Goal: Task Accomplishment & Management: Manage account settings

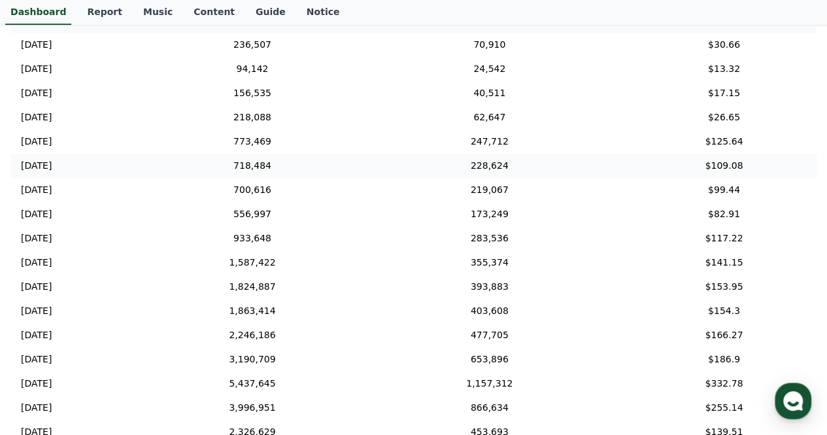
scroll to position [118, 0]
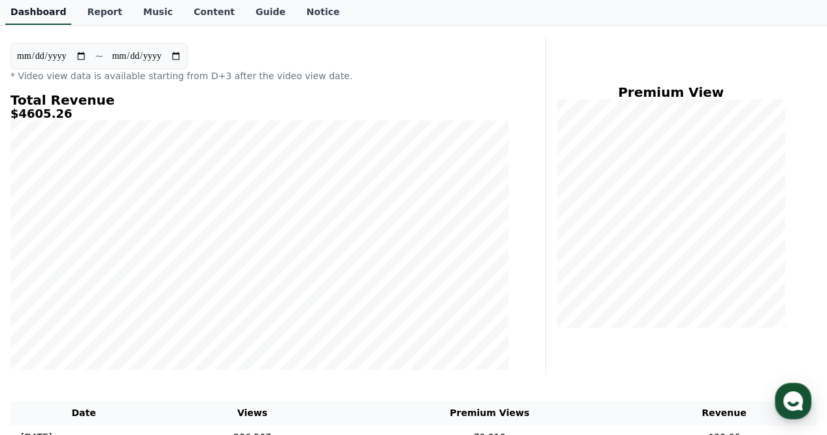
click at [16, 14] on link "Dashboard" at bounding box center [38, 12] width 66 height 25
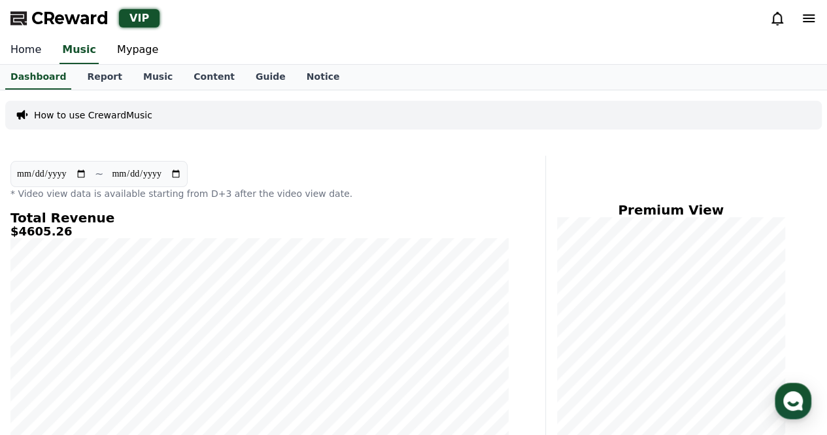
click at [33, 48] on link "Home" at bounding box center [26, 50] width 52 height 27
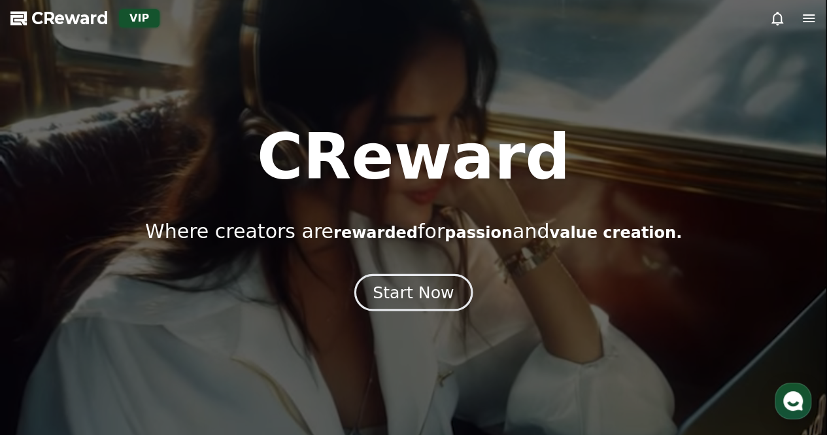
click at [399, 288] on div "Start Now" at bounding box center [413, 292] width 81 height 22
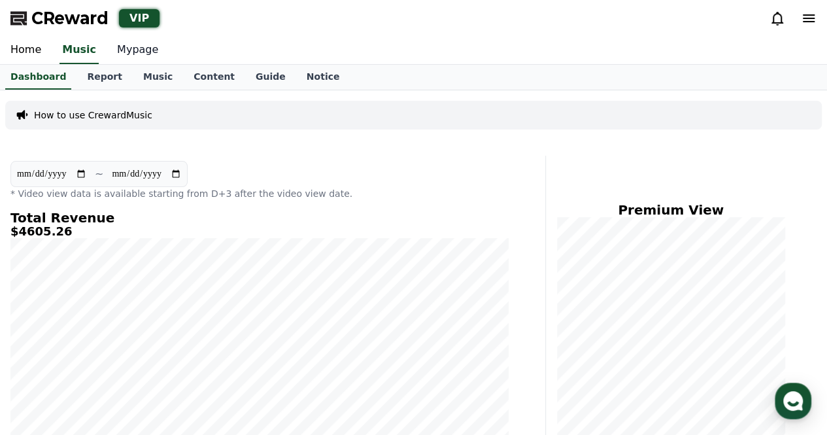
click at [124, 54] on link "Mypage" at bounding box center [138, 50] width 62 height 27
select select "**********"
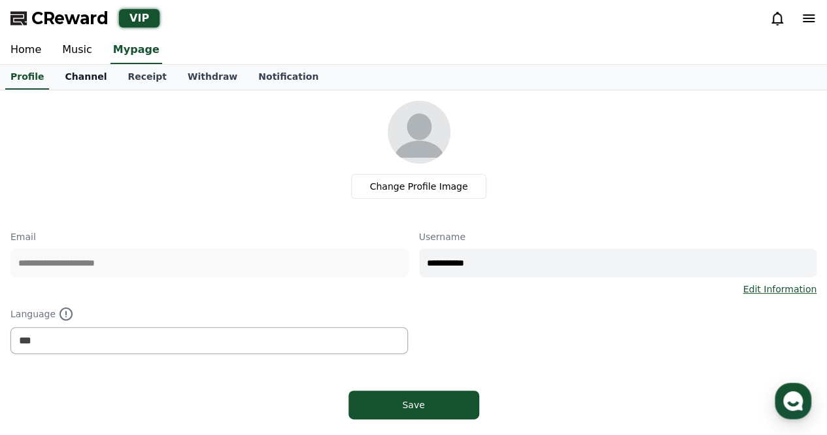
click at [72, 85] on link "Channel" at bounding box center [85, 77] width 63 height 25
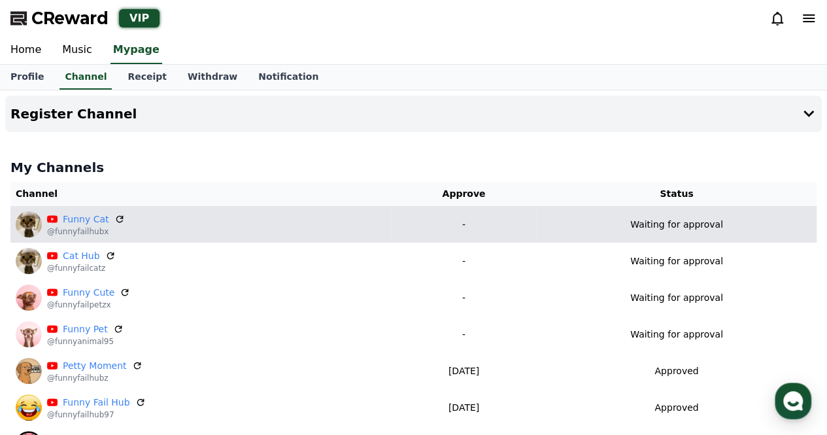
click at [510, 220] on p "-" at bounding box center [463, 225] width 135 height 14
click at [114, 216] on icon at bounding box center [120, 219] width 12 height 12
